Goal: Navigation & Orientation: Find specific page/section

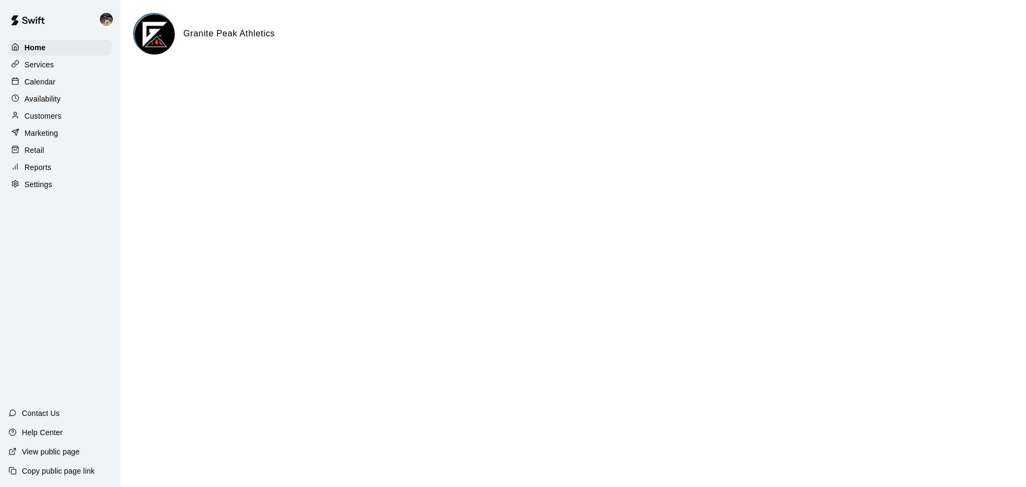
click at [40, 83] on p "Calendar" at bounding box center [40, 81] width 31 height 11
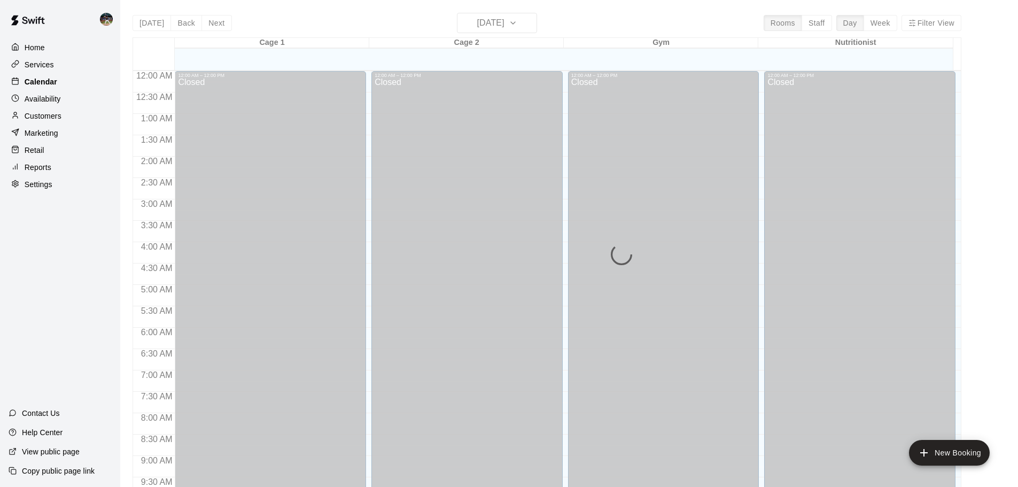
scroll to position [454, 0]
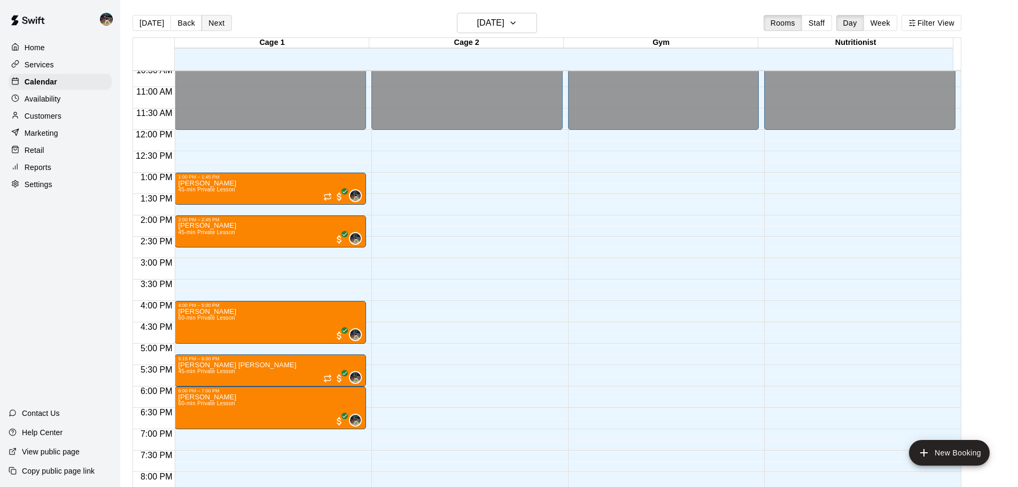
click at [218, 29] on button "Next" at bounding box center [216, 23] width 30 height 16
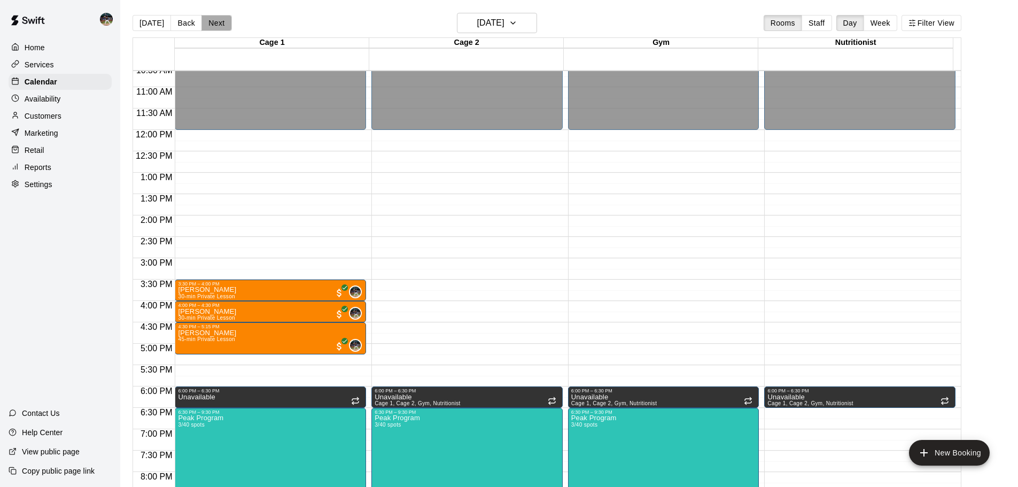
click at [215, 23] on button "Next" at bounding box center [216, 23] width 30 height 16
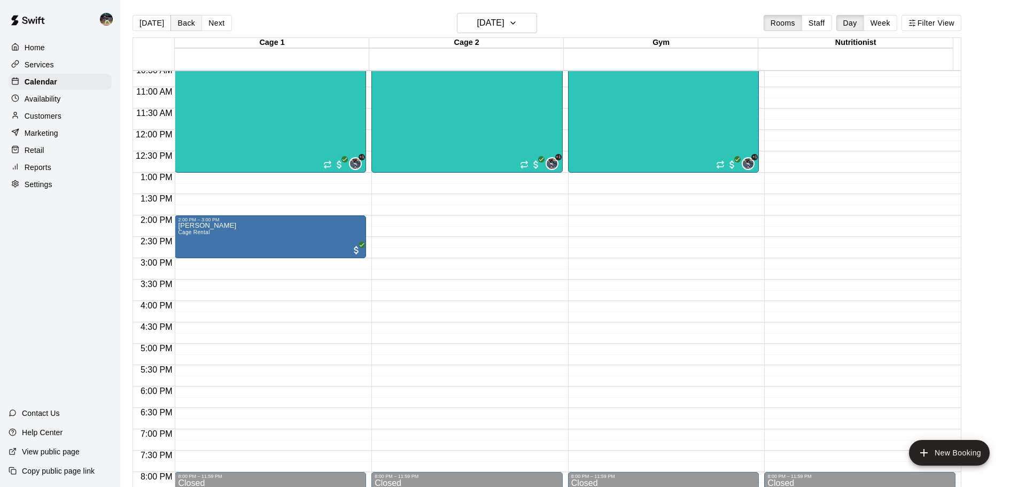
click at [180, 27] on button "Back" at bounding box center [186, 23] width 32 height 16
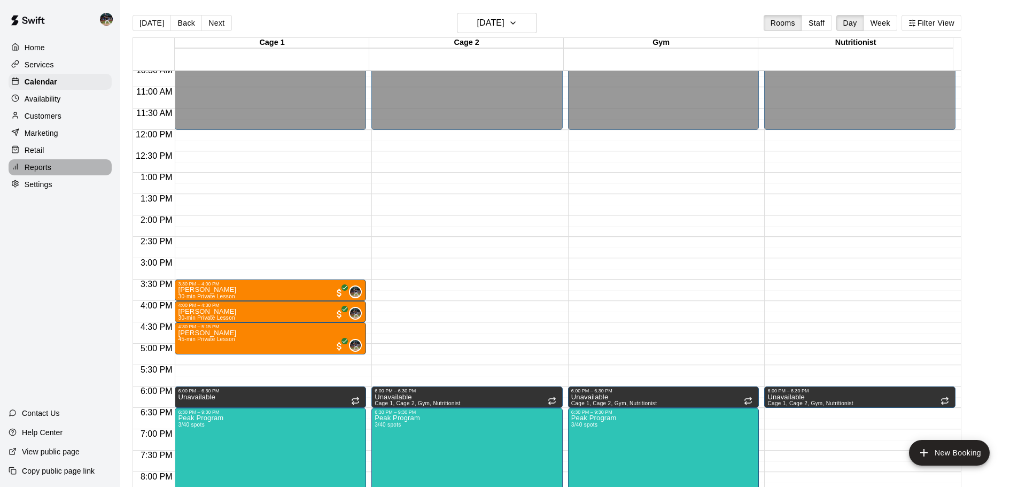
click at [43, 169] on p "Reports" at bounding box center [38, 167] width 27 height 11
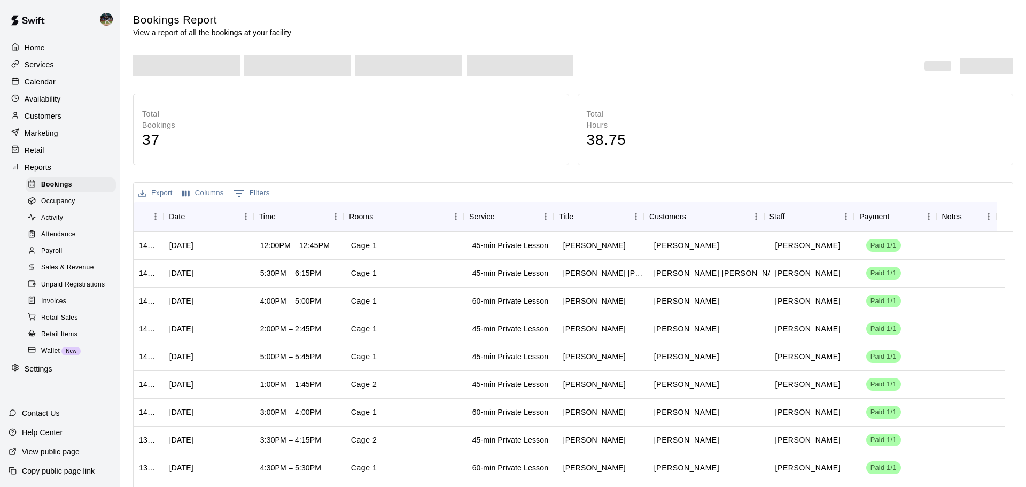
click at [72, 273] on span "Sales & Revenue" at bounding box center [67, 267] width 53 height 11
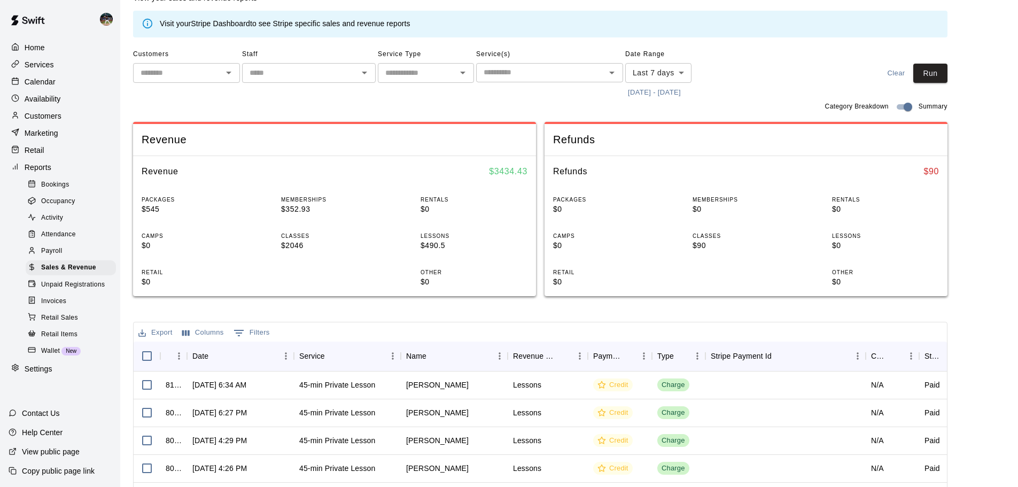
scroll to position [53, 0]
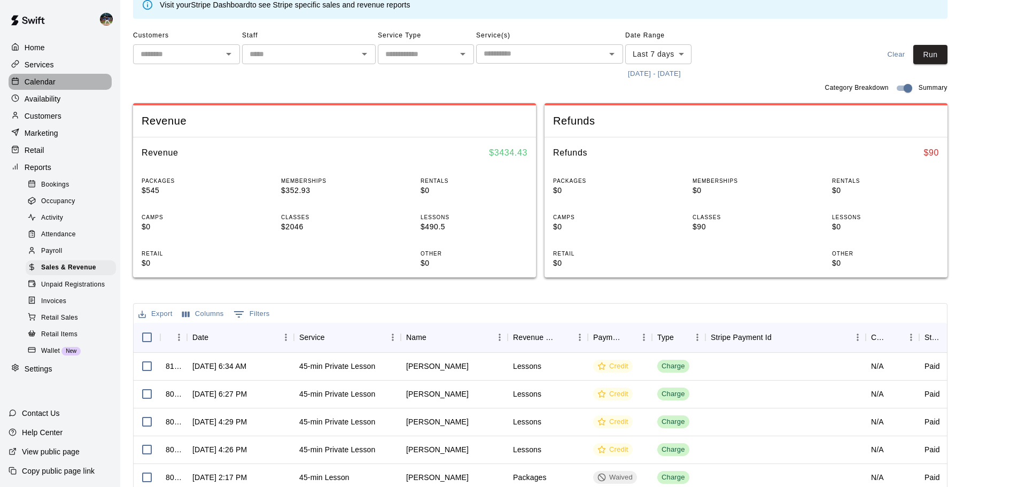
click at [57, 82] on div "Calendar" at bounding box center [60, 82] width 103 height 16
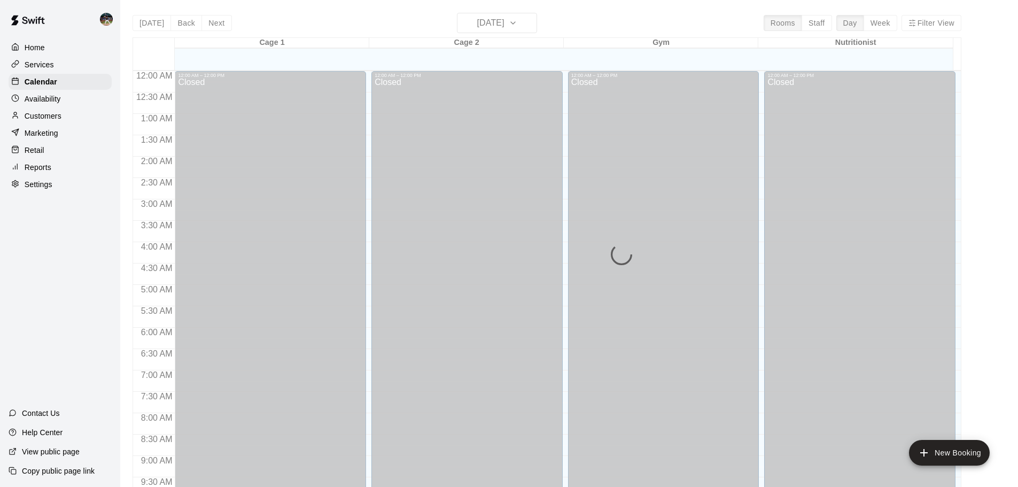
scroll to position [455, 0]
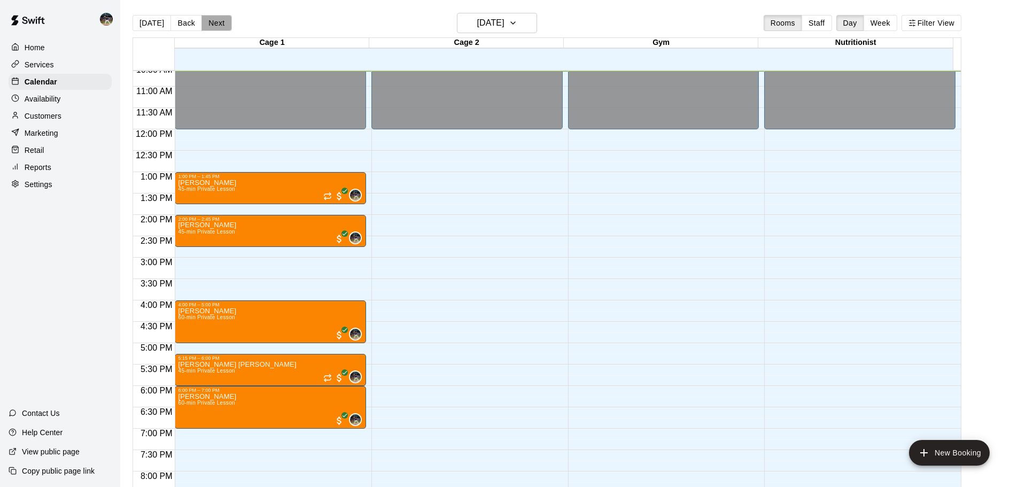
click at [218, 21] on button "Next" at bounding box center [216, 23] width 30 height 16
